Goal: Download file/media

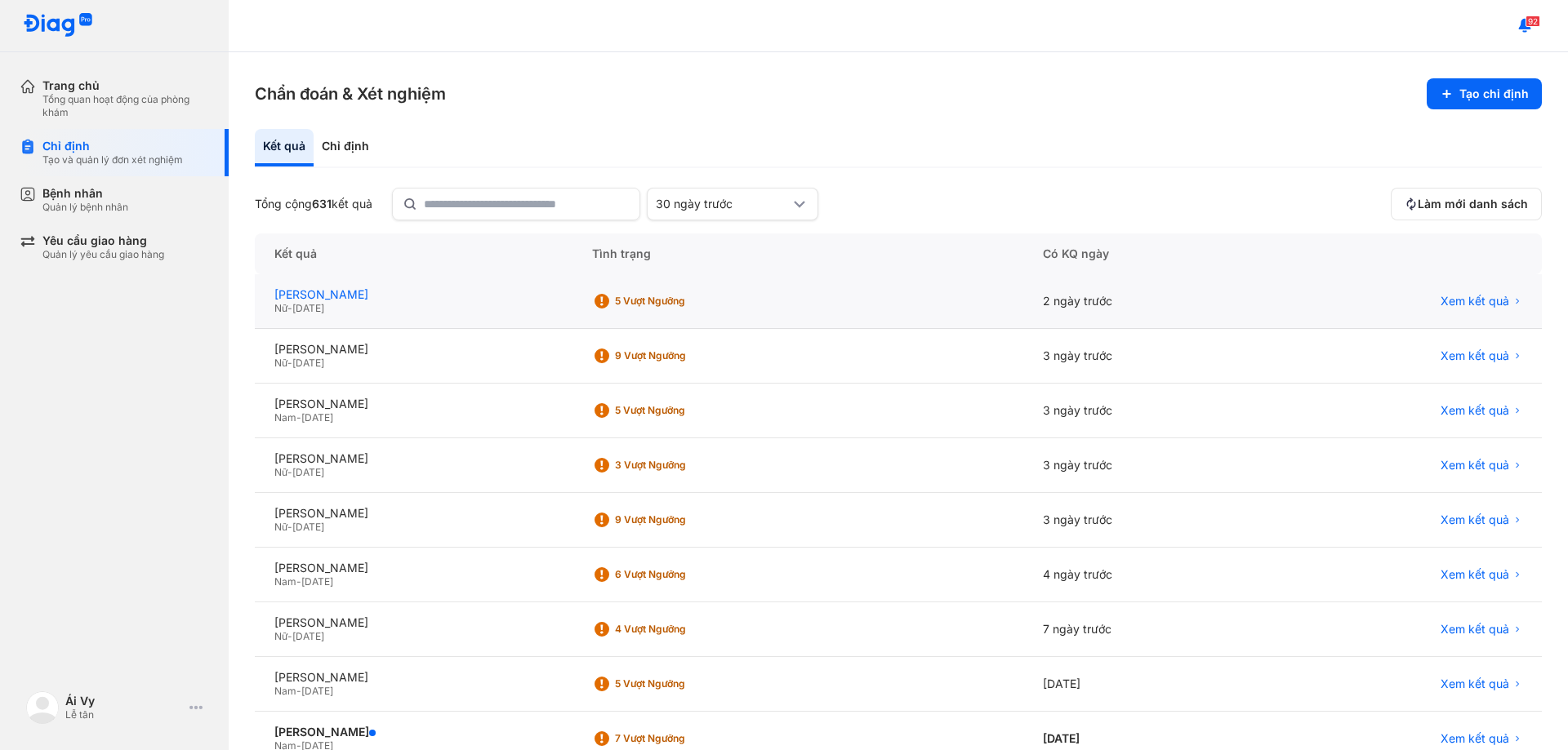
click at [345, 290] on div "[PERSON_NAME]" at bounding box center [413, 295] width 278 height 15
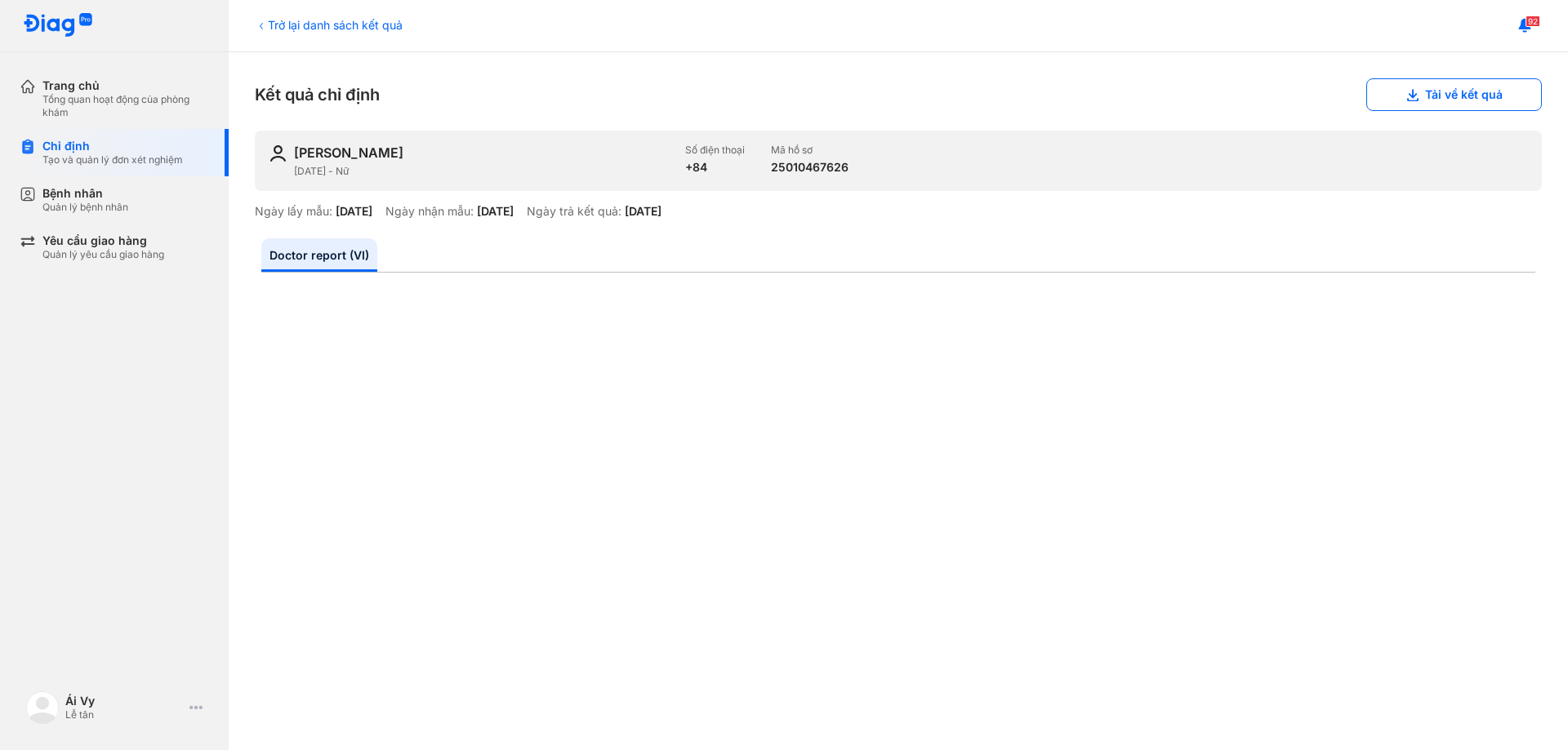
click at [1429, 86] on button "Tải về kết quả" at bounding box center [1454, 95] width 175 height 33
click at [1178, 103] on div "Kết quả chỉ định Tải về kết quả" at bounding box center [898, 95] width 1287 height 33
